Goal: Obtain resource: Obtain resource

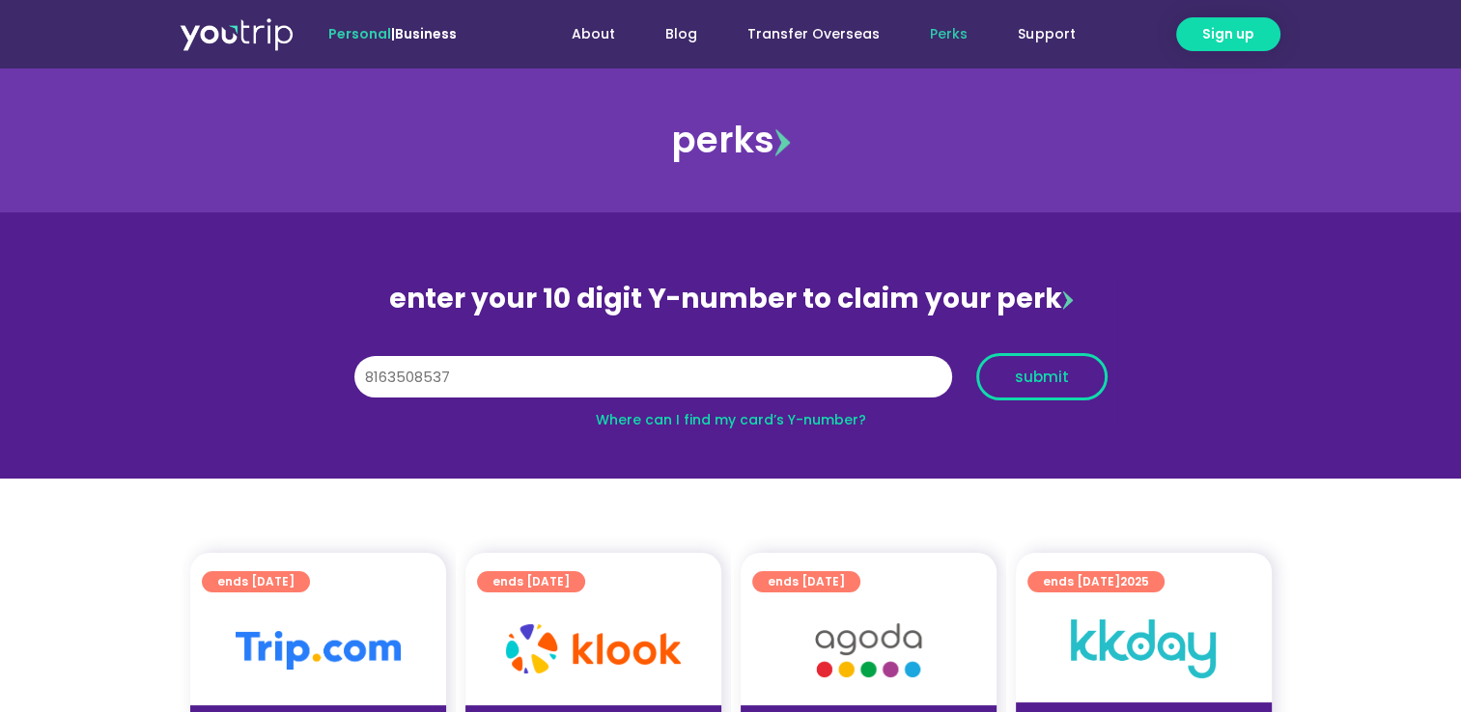
type input "8163508537"
click at [1010, 375] on span "submit" at bounding box center [1041, 377] width 98 height 14
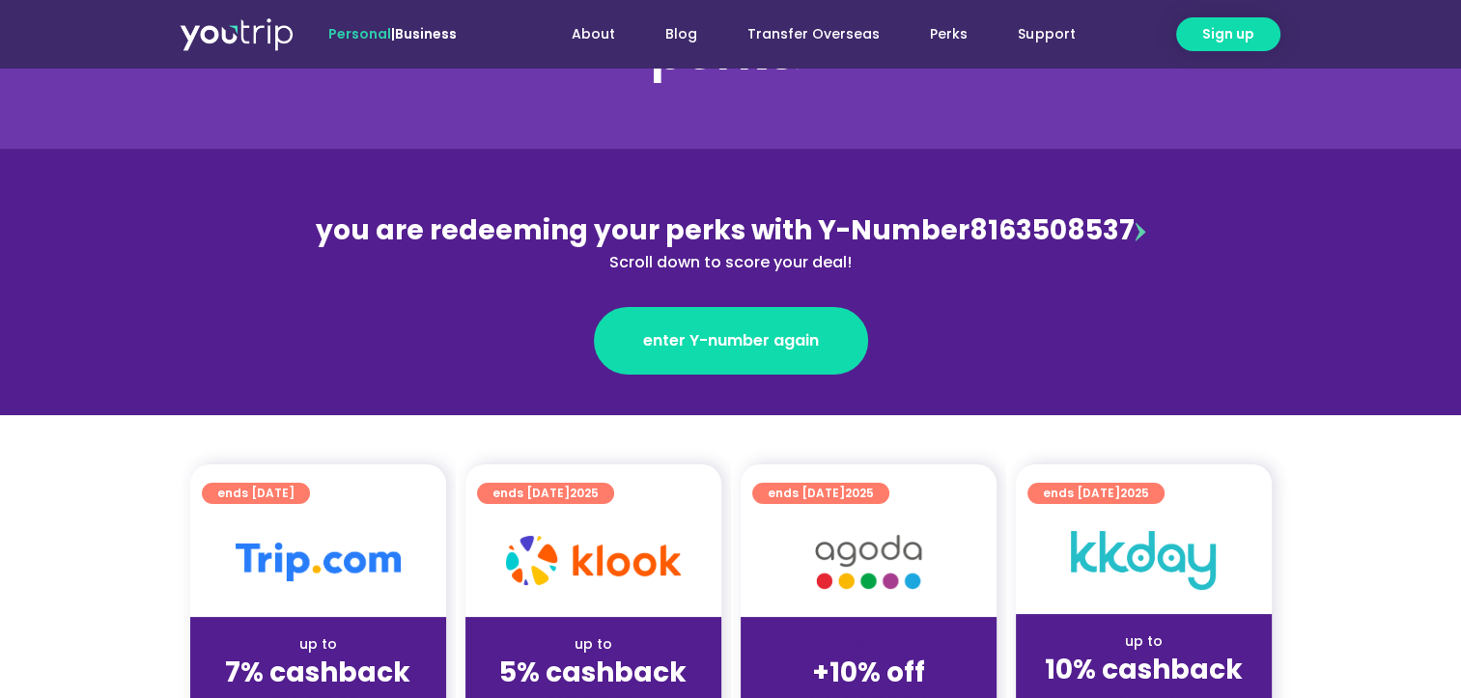
scroll to position [128, 0]
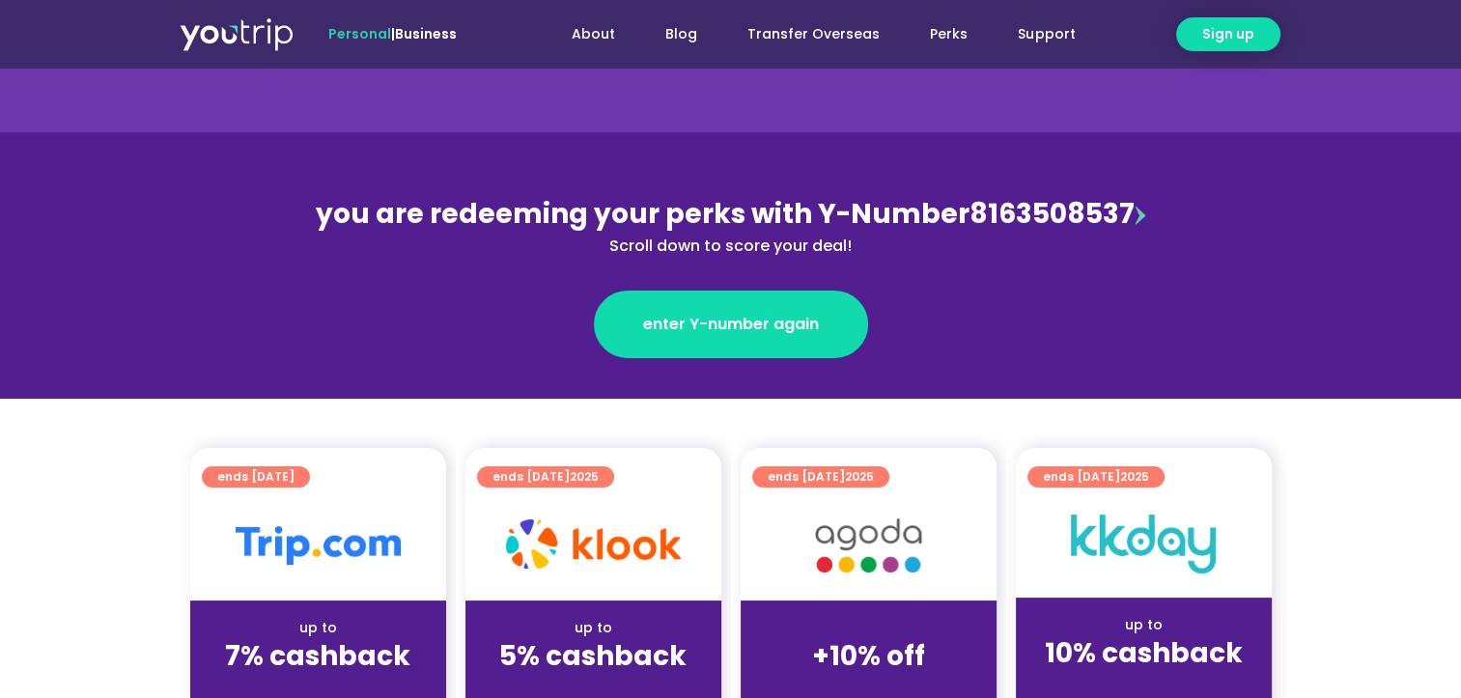
click at [276, 561] on img at bounding box center [318, 545] width 165 height 39
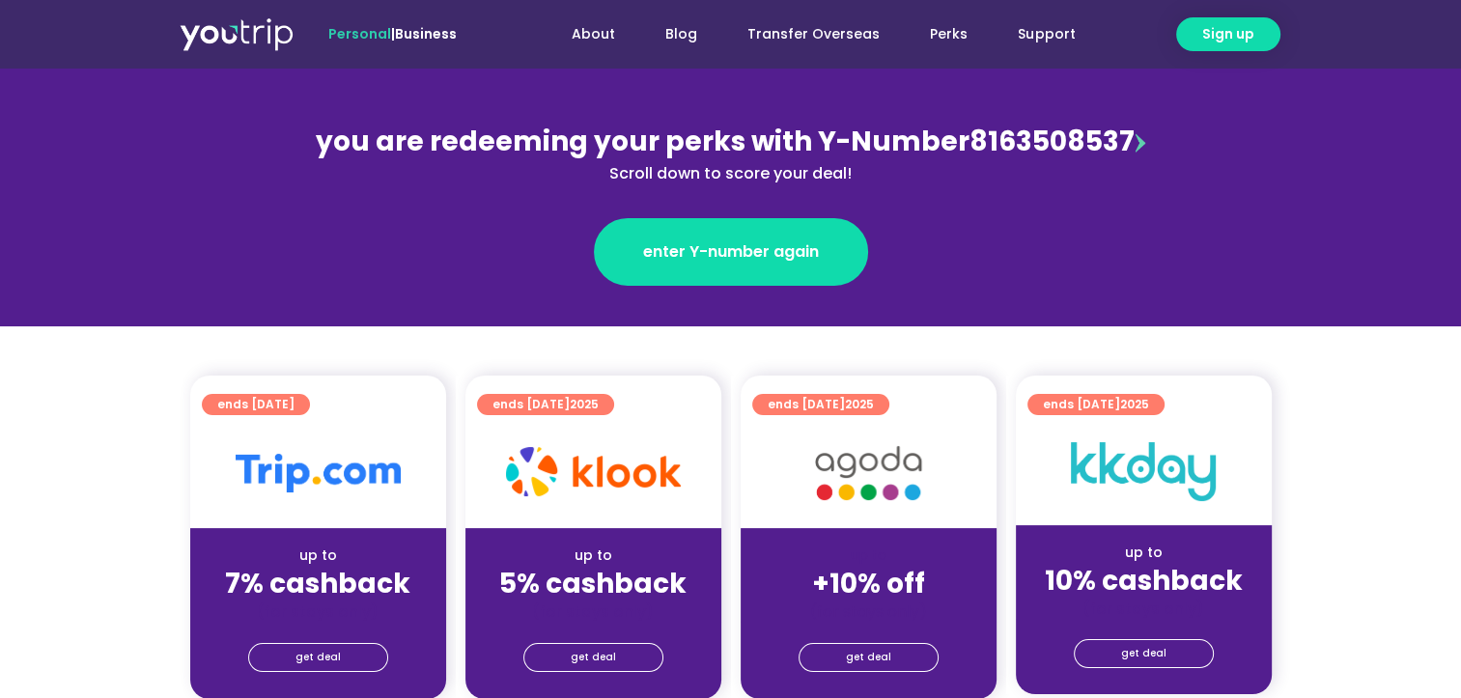
scroll to position [257, 0]
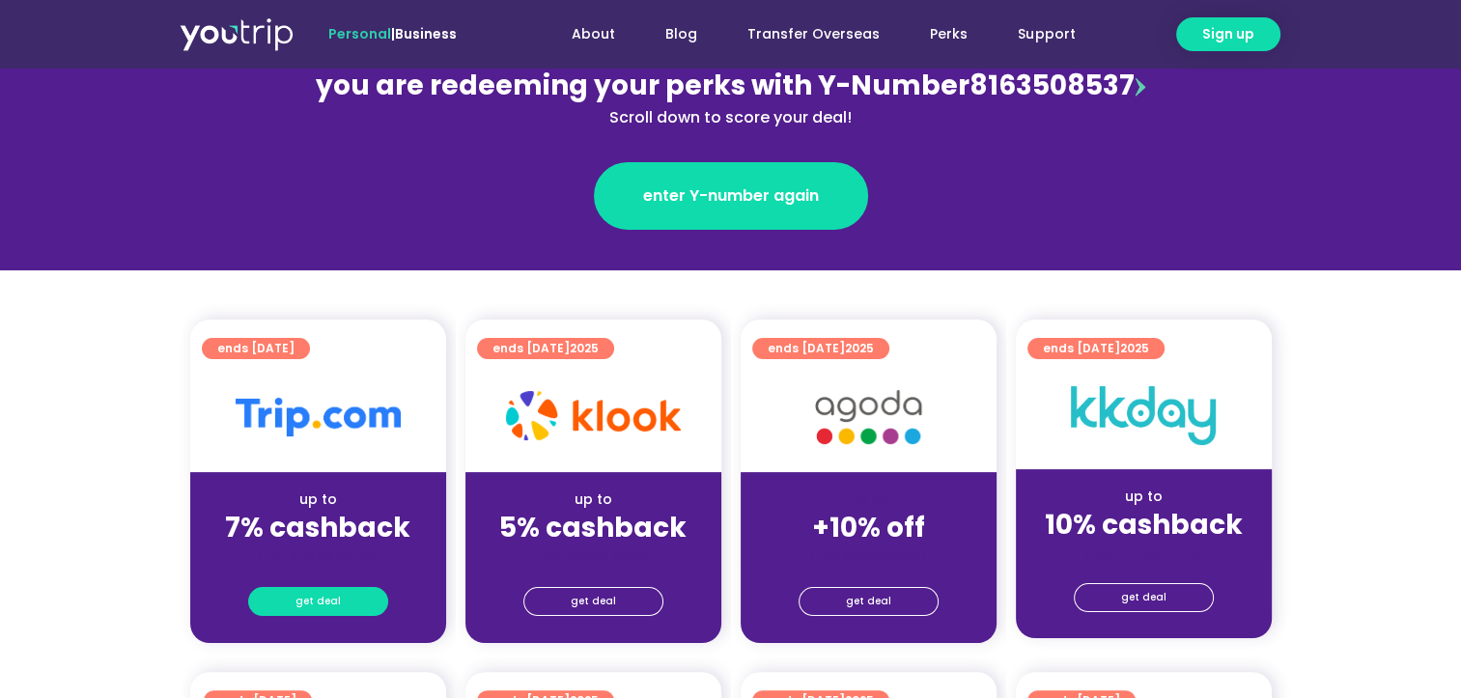
click at [272, 596] on link "get deal" at bounding box center [318, 601] width 140 height 29
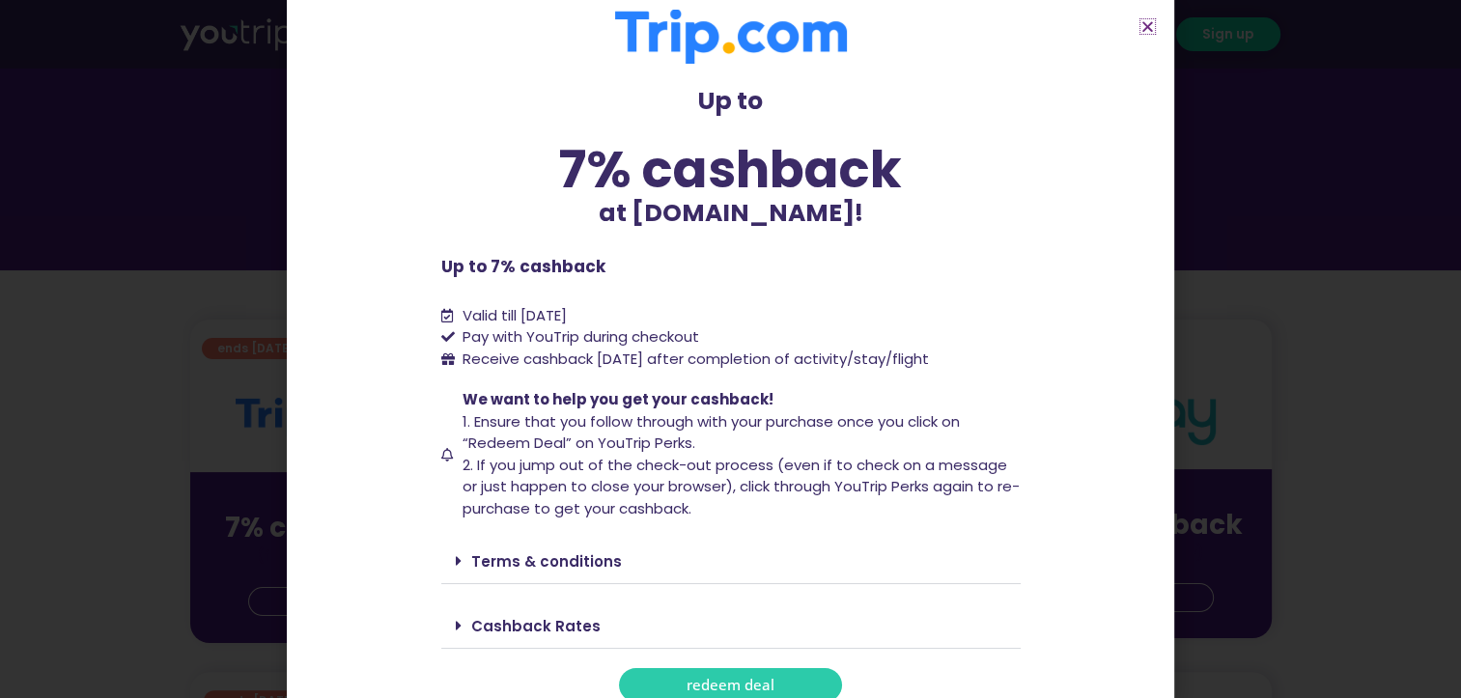
scroll to position [38, 0]
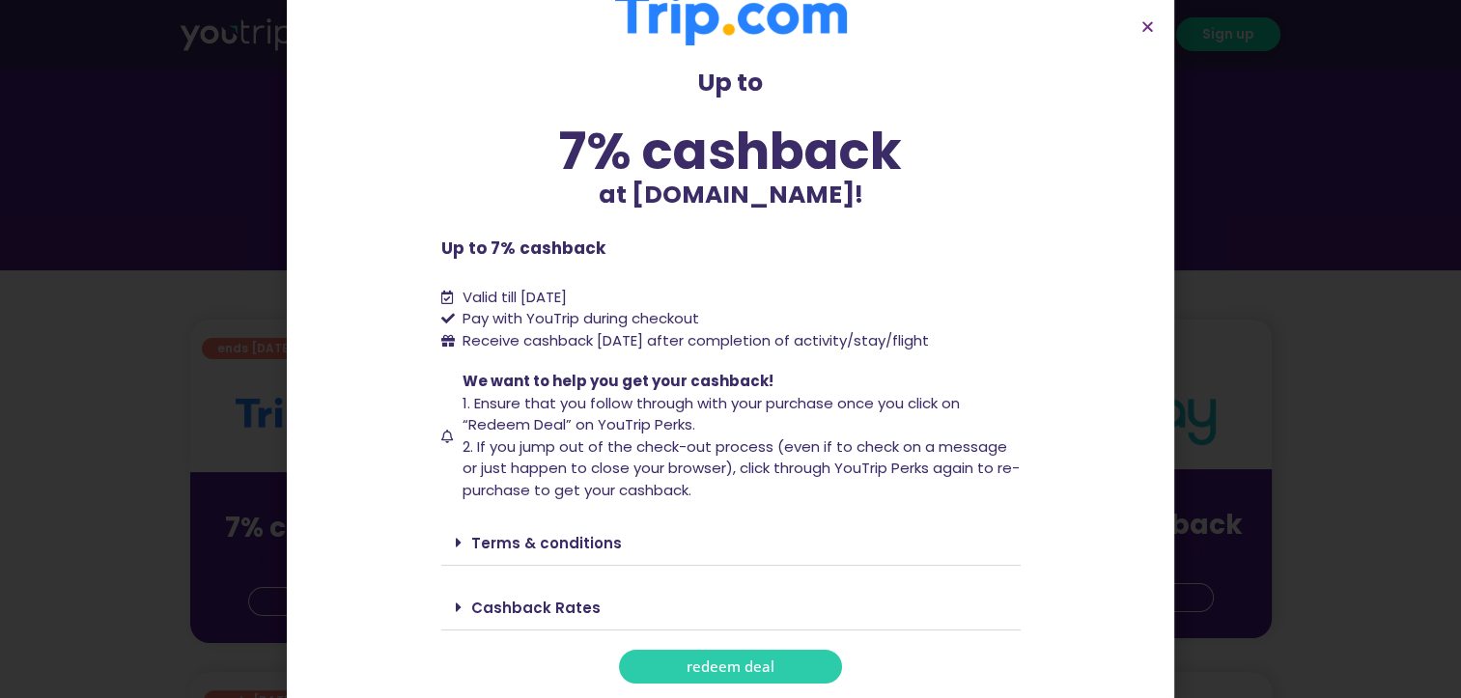
click at [750, 667] on span "redeem deal" at bounding box center [730, 666] width 88 height 14
